Goal: Navigation & Orientation: Find specific page/section

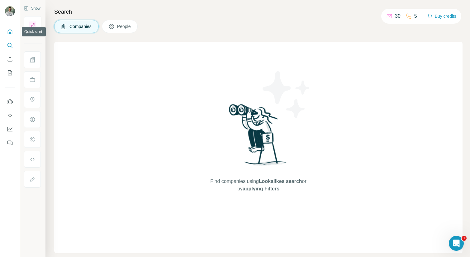
click at [9, 34] on icon "Quick start" at bounding box center [10, 32] width 6 height 6
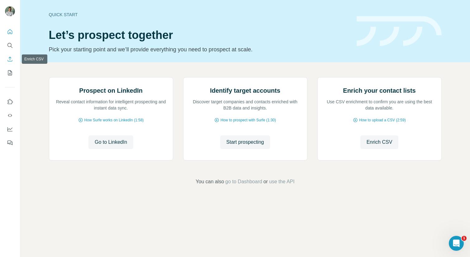
click at [13, 60] on icon "Enrich CSV" at bounding box center [10, 59] width 6 height 6
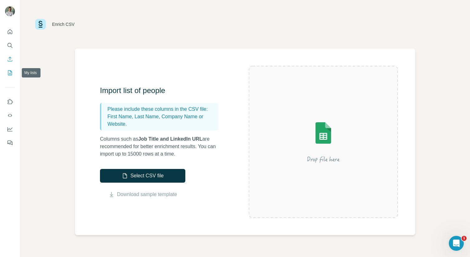
click at [12, 74] on icon "My lists" at bounding box center [10, 73] width 6 height 6
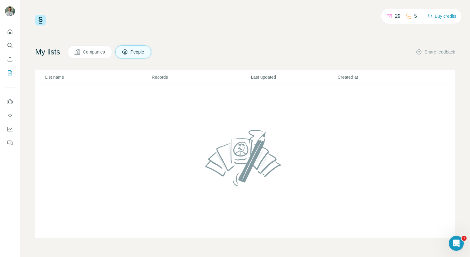
click at [95, 44] on div "29 5 Buy credits My lists Companies People Share feedback List name Records Las…" at bounding box center [244, 126] width 419 height 223
click at [94, 50] on span "Companies" at bounding box center [94, 52] width 23 height 6
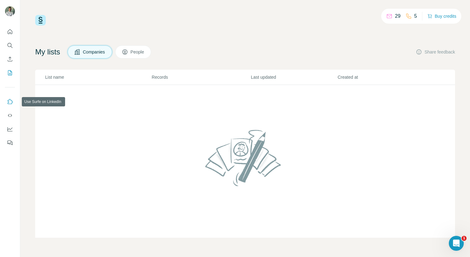
click at [12, 103] on icon "Use Surfe on LinkedIn" at bounding box center [10, 102] width 6 height 6
click at [435, 14] on button "Buy credits" at bounding box center [441, 16] width 29 height 9
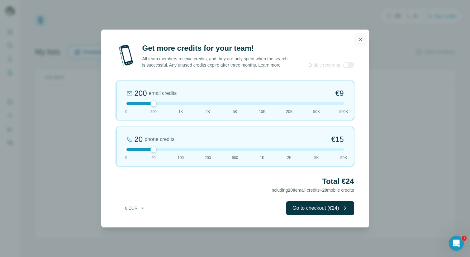
click at [358, 37] on icon "button" at bounding box center [360, 39] width 6 height 6
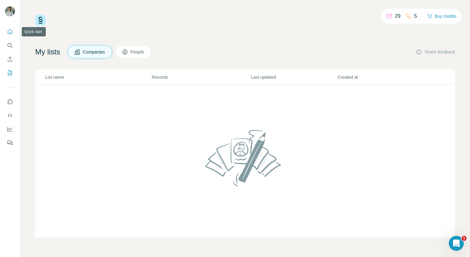
click at [11, 30] on icon "Quick start" at bounding box center [10, 32] width 6 height 6
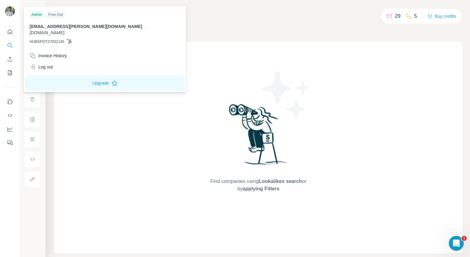
click at [59, 15] on div "Free trial" at bounding box center [55, 14] width 18 height 7
click at [65, 76] on button "Upgrade" at bounding box center [104, 83] width 159 height 15
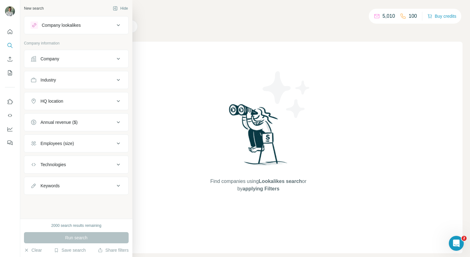
click at [117, 27] on icon at bounding box center [118, 24] width 7 height 7
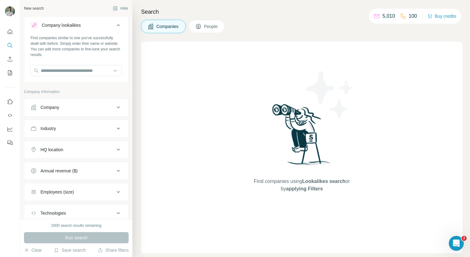
click at [137, 50] on div "Search Companies People Find companies using Lookalikes search or by applying F…" at bounding box center [300, 128] width 337 height 257
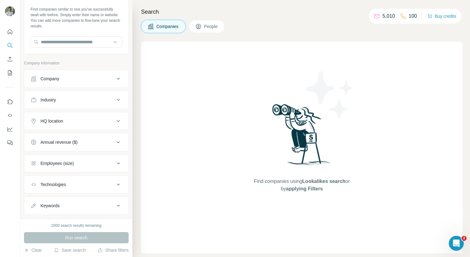
scroll to position [42, 0]
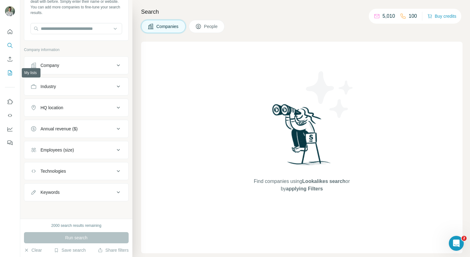
click at [8, 71] on icon "My lists" at bounding box center [10, 72] width 4 height 5
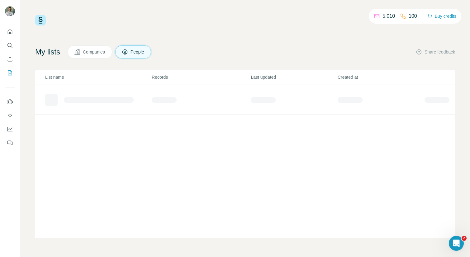
click at [85, 52] on button "Companies" at bounding box center [90, 51] width 45 height 13
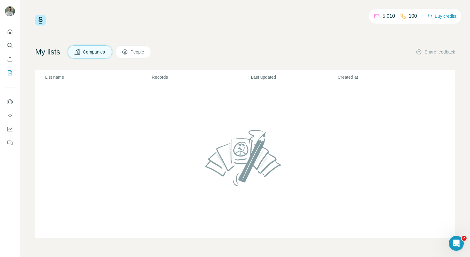
click at [135, 56] on button "People" at bounding box center [133, 51] width 36 height 13
